Goal: Transaction & Acquisition: Book appointment/travel/reservation

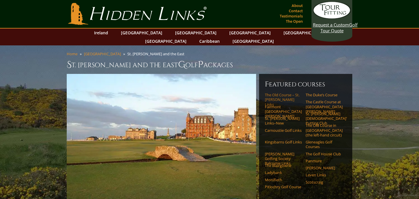
click at [271, 93] on link "The Old Course – St. [PERSON_NAME] Links" at bounding box center [283, 100] width 37 height 14
